Goal: Information Seeking & Learning: Learn about a topic

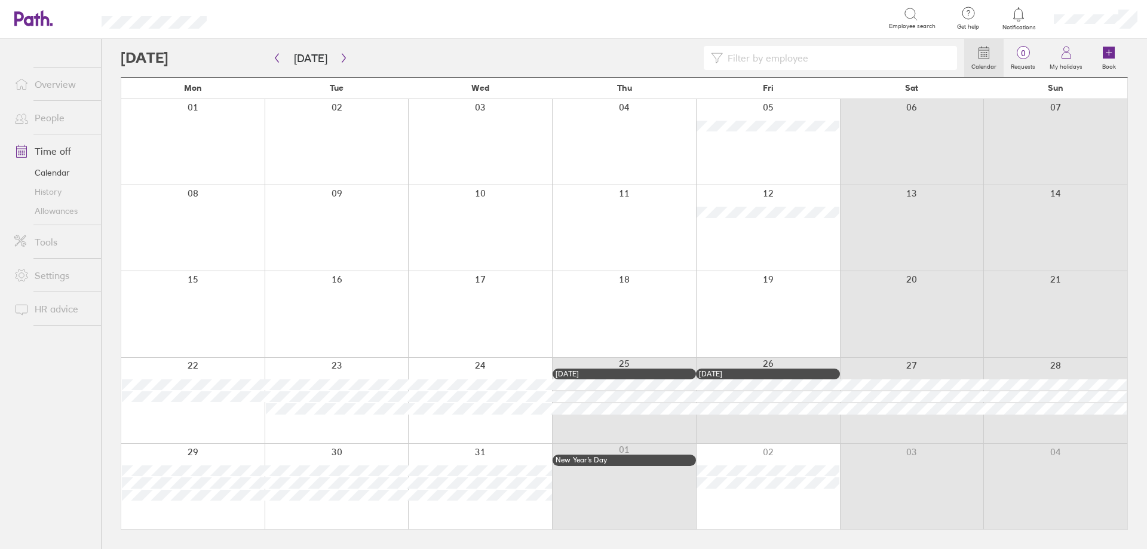
click at [56, 120] on link "People" at bounding box center [53, 118] width 96 height 24
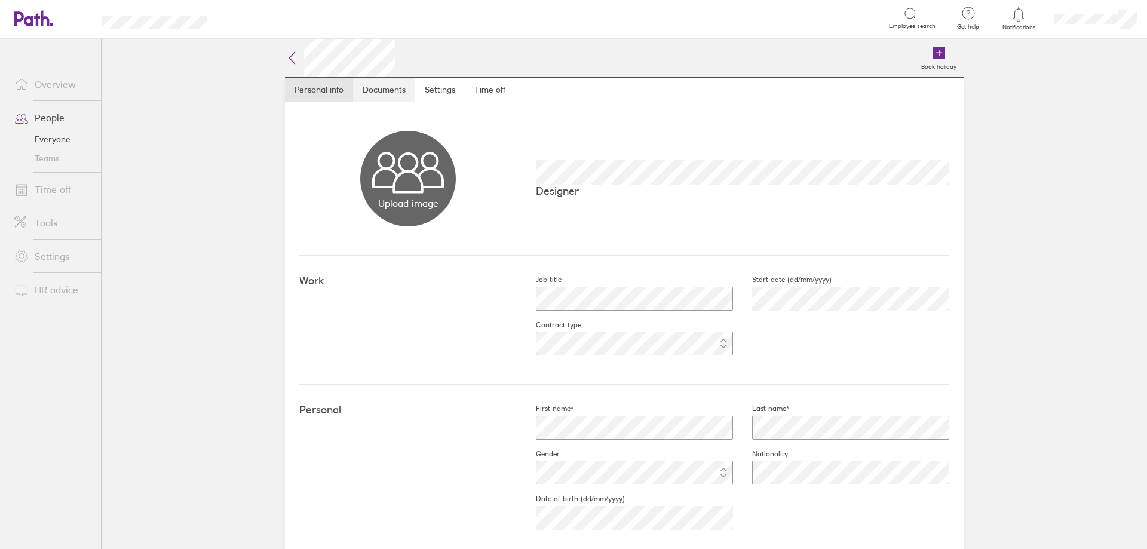
click at [392, 91] on link "Documents" at bounding box center [384, 90] width 62 height 24
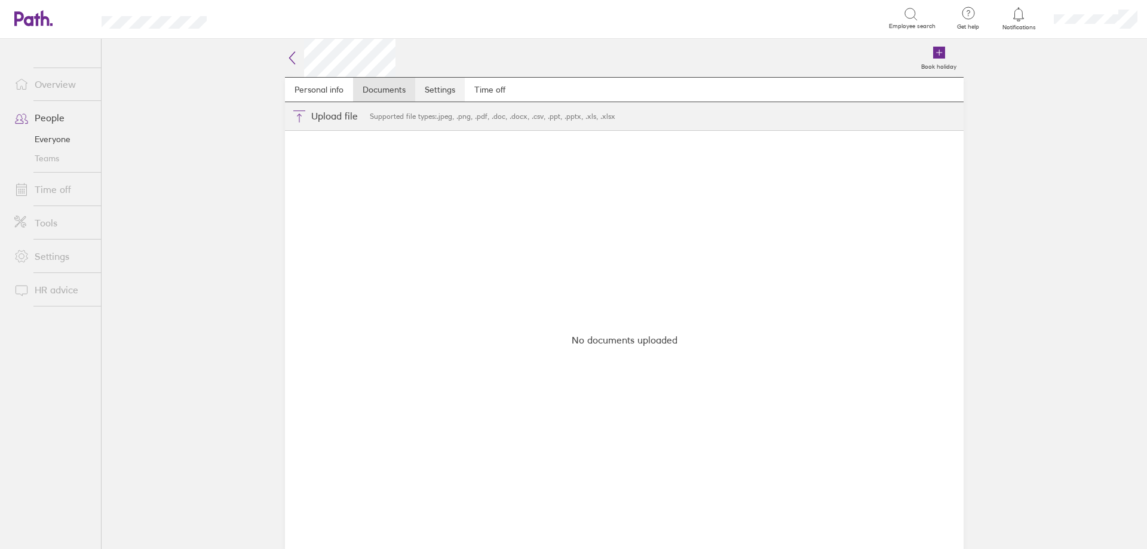
click at [453, 91] on link "Settings" at bounding box center [440, 90] width 50 height 24
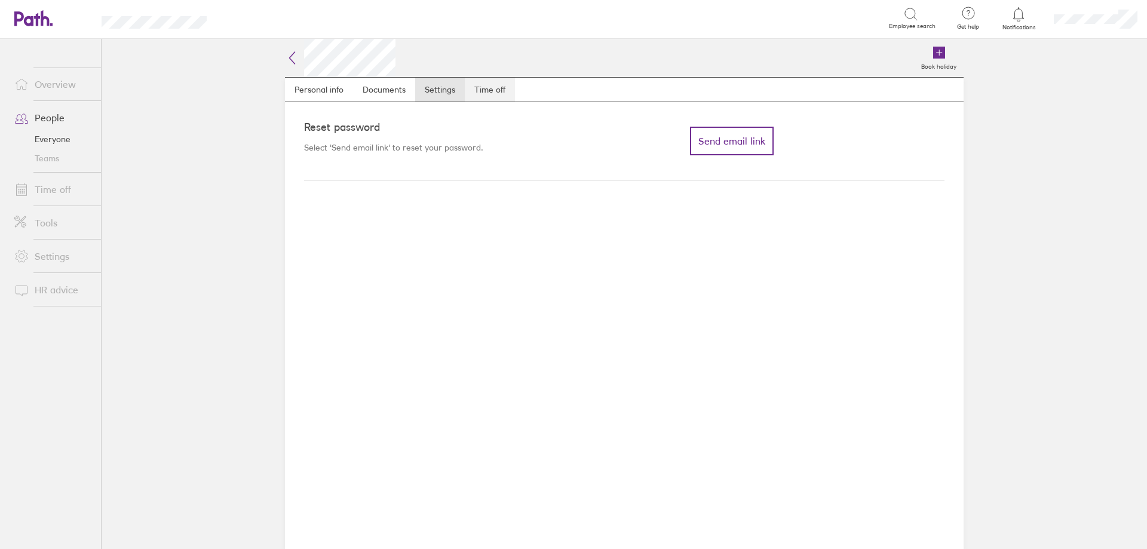
click at [496, 90] on link "Time off" at bounding box center [490, 90] width 50 height 24
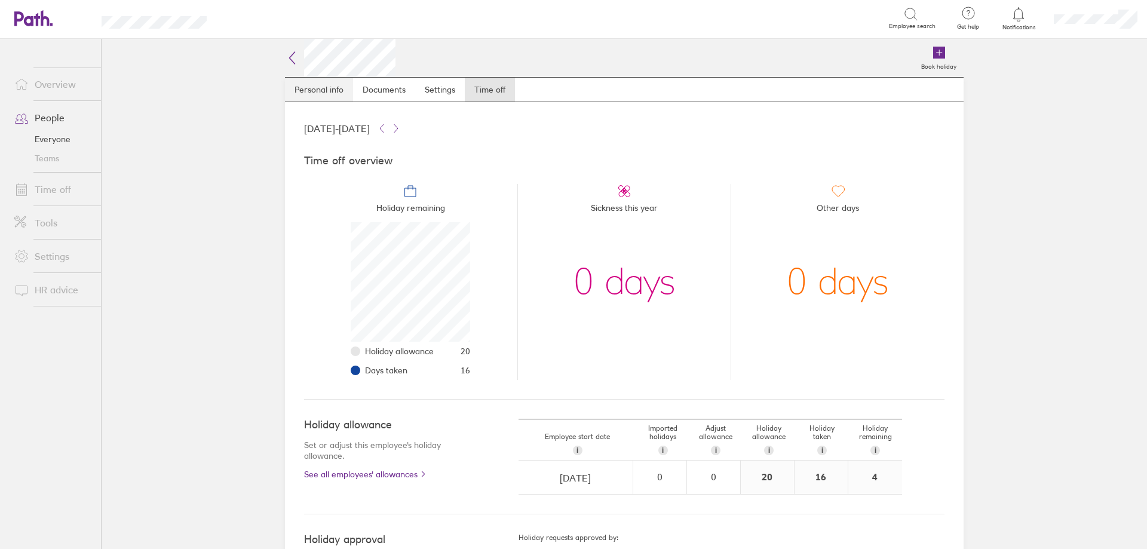
click at [313, 91] on link "Personal info" at bounding box center [319, 90] width 68 height 24
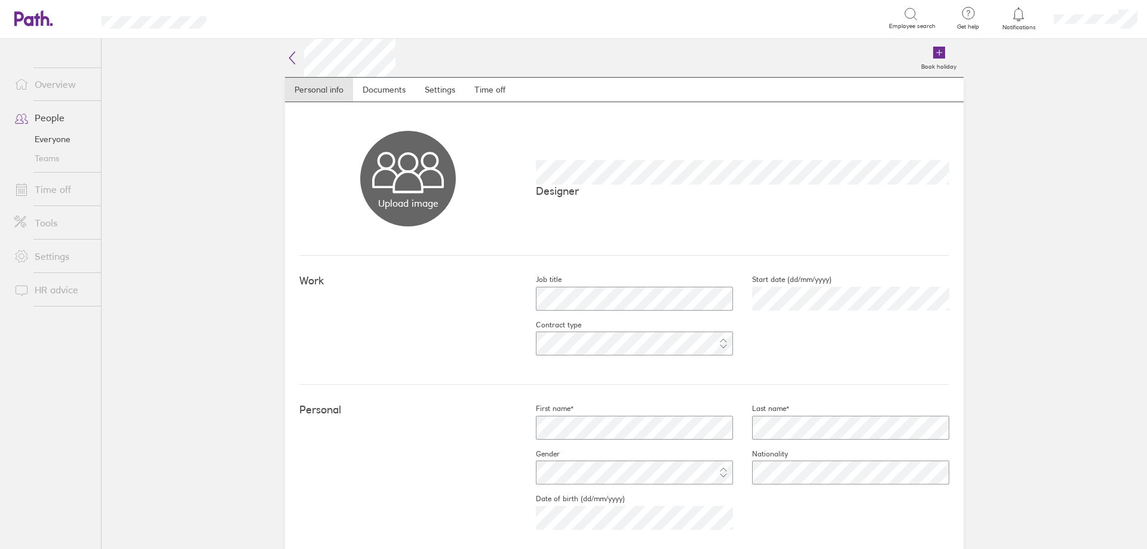
click at [285, 55] on icon at bounding box center [292, 58] width 14 height 14
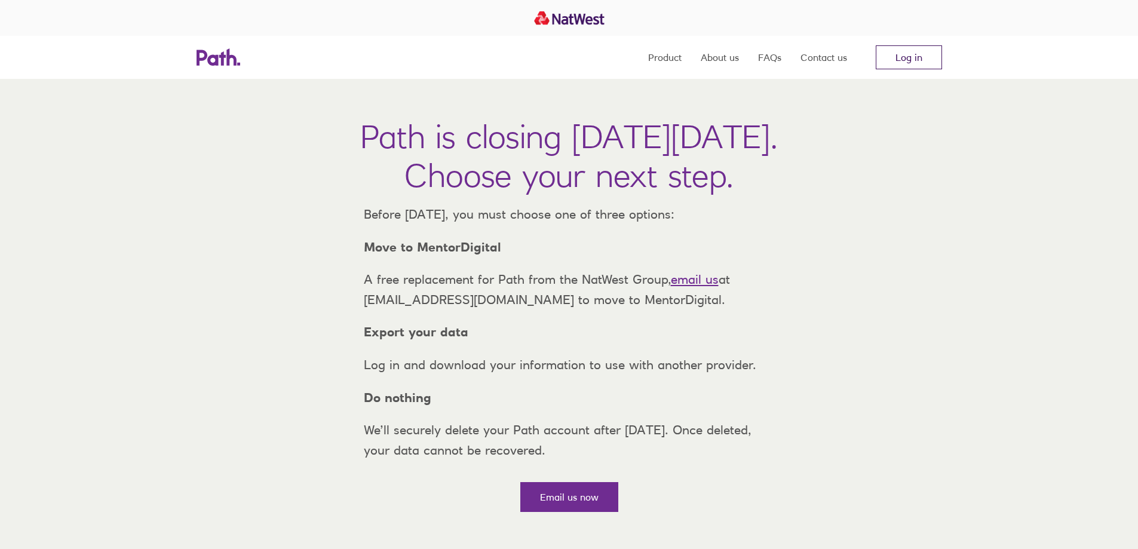
click at [902, 65] on link "Log in" at bounding box center [909, 57] width 66 height 24
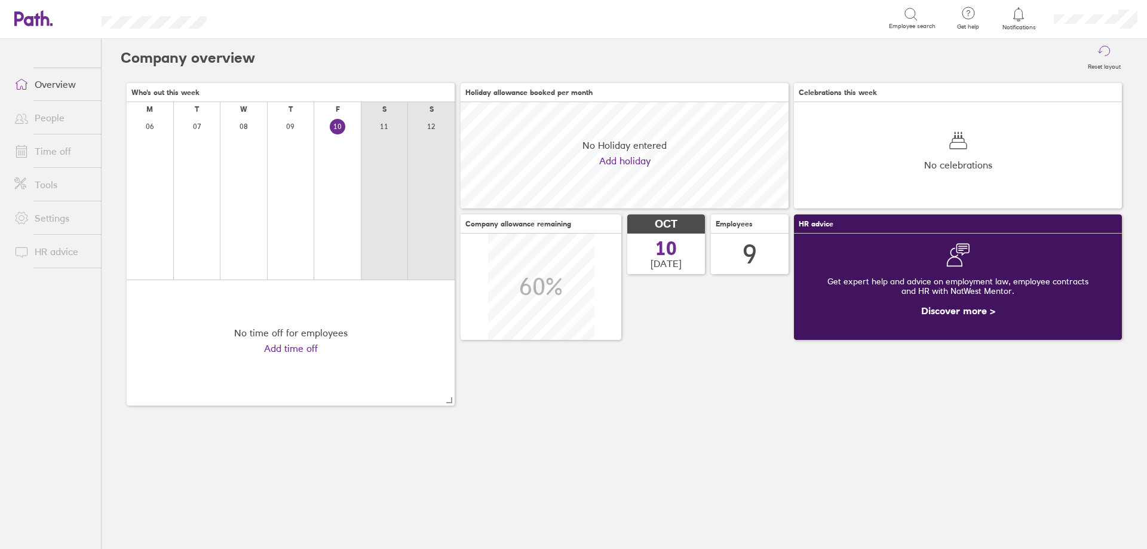
scroll to position [106, 328]
click at [69, 109] on link "People" at bounding box center [53, 118] width 96 height 24
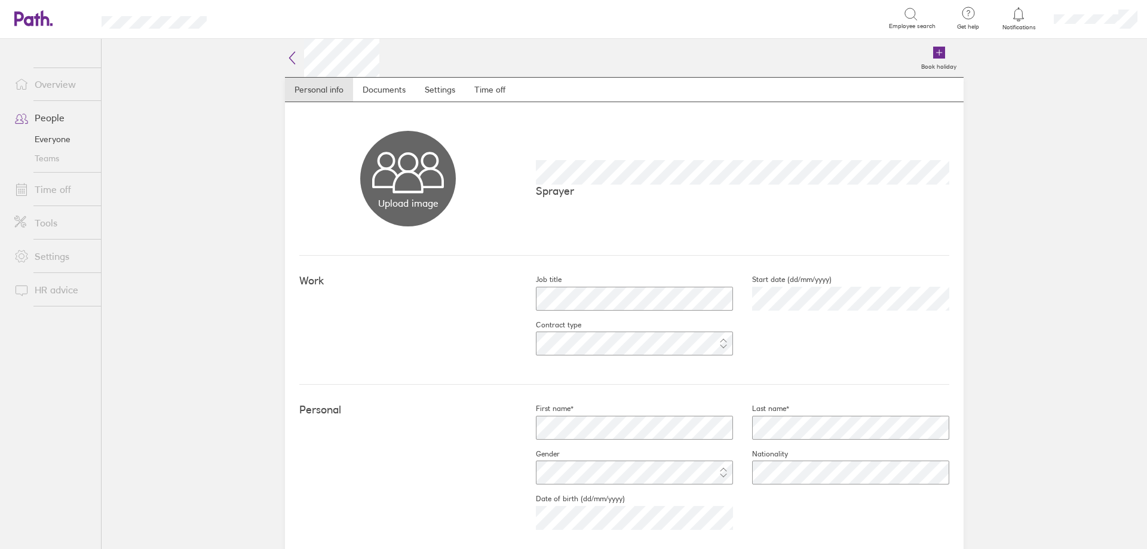
click at [293, 60] on icon at bounding box center [292, 58] width 14 height 14
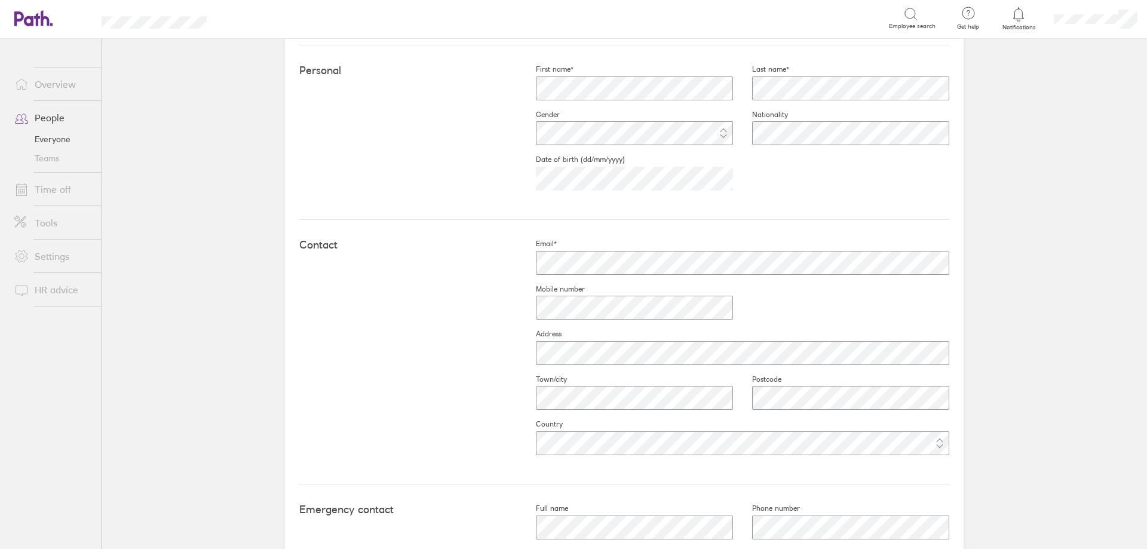
scroll to position [359, 0]
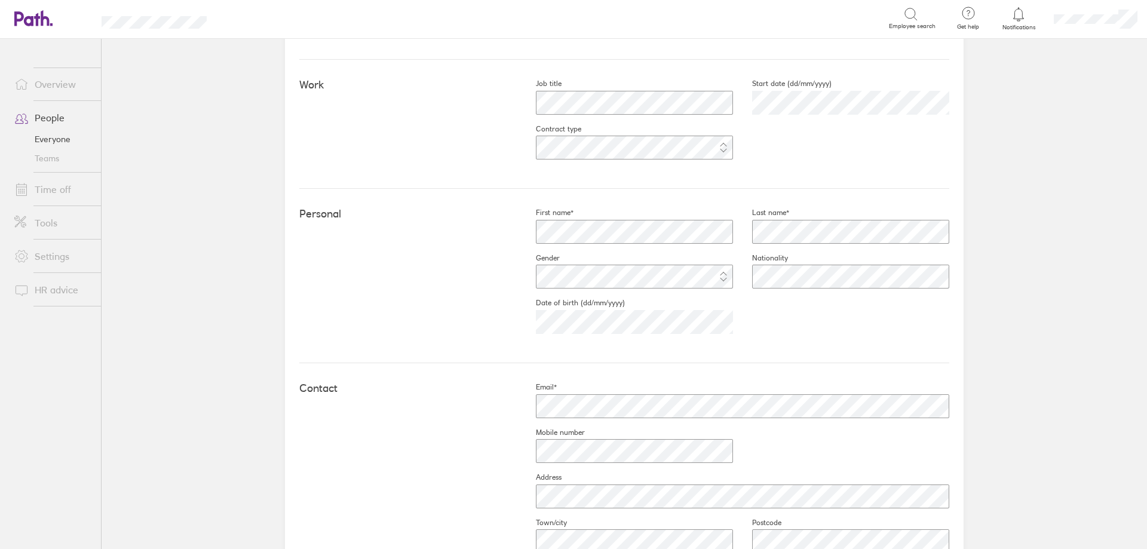
scroll to position [299, 0]
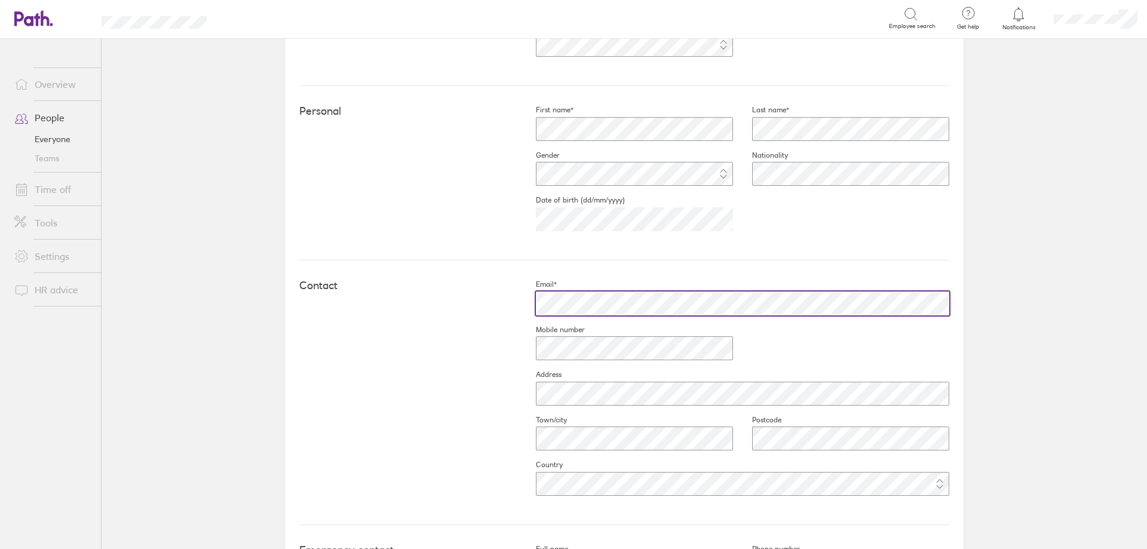
click at [512, 300] on div "Contact Email* Mobile number Address Town/city Postcode Country" at bounding box center [624, 393] width 650 height 265
